Goal: Transaction & Acquisition: Subscribe to service/newsletter

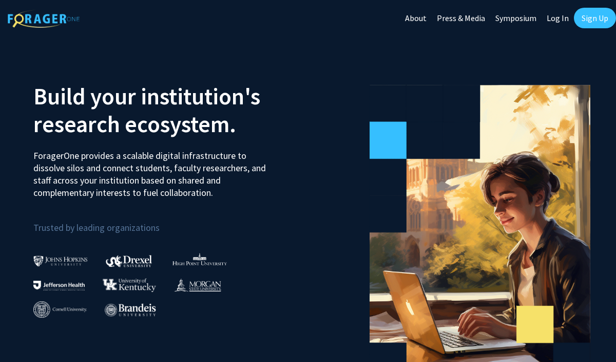
click at [579, 19] on link "Sign Up" at bounding box center [595, 18] width 42 height 21
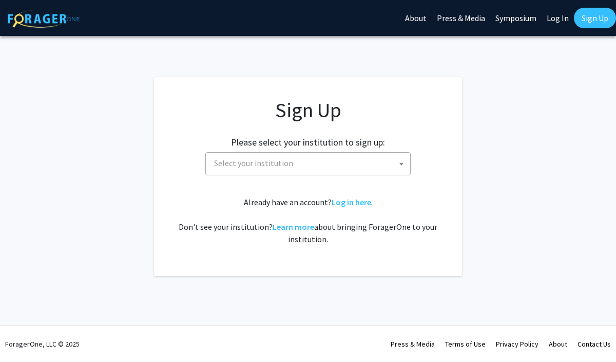
click at [308, 160] on span "Select your institution" at bounding box center [310, 163] width 200 height 21
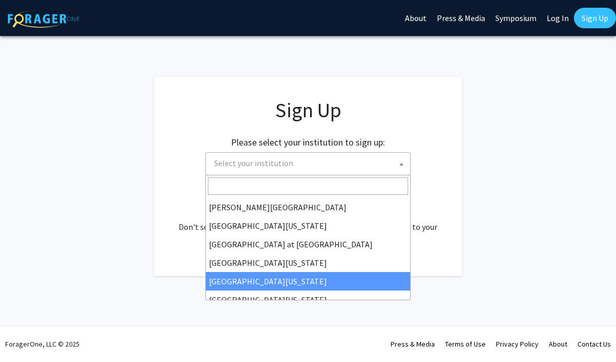
scroll to position [359, 0]
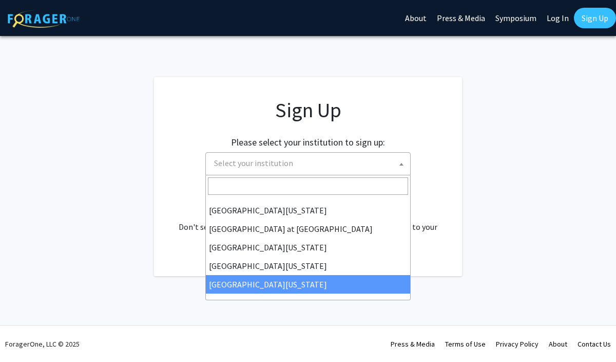
select select "33"
